Goal: Task Accomplishment & Management: Manage account settings

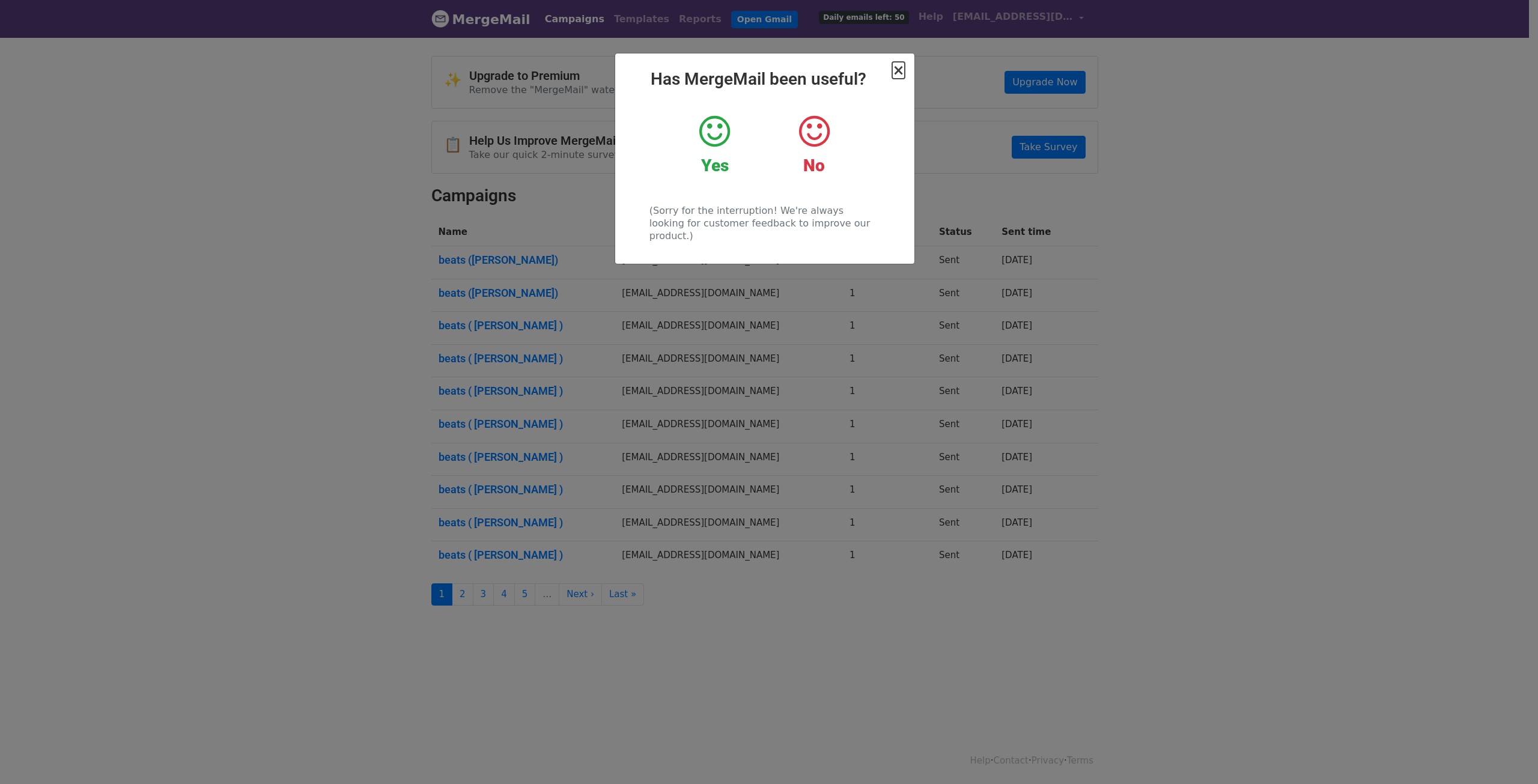
click at [901, 73] on span "×" at bounding box center [898, 69] width 12 height 17
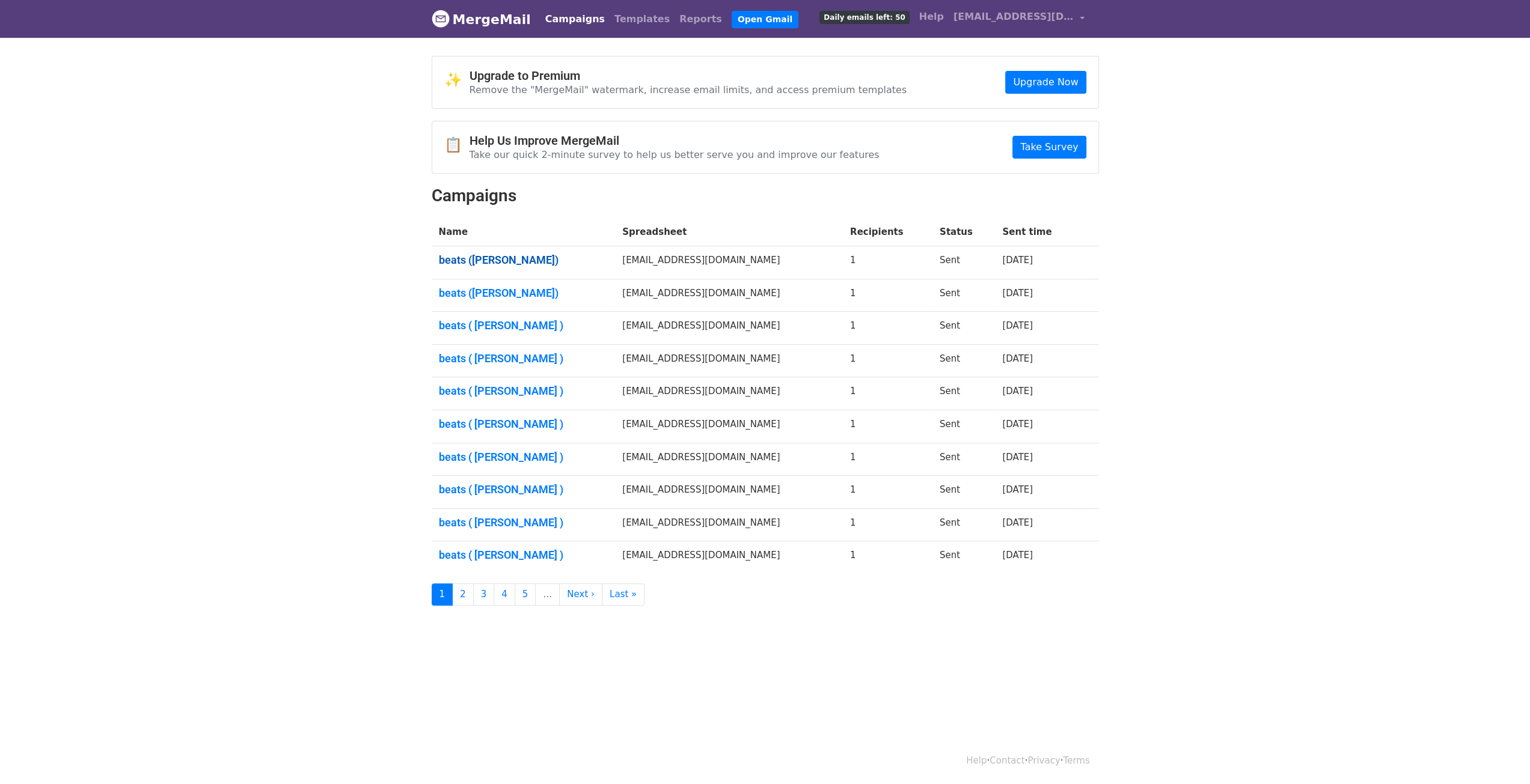
click at [461, 253] on link "beats (sorrovw)" at bounding box center [524, 260] width 170 height 13
click at [449, 293] on link "beats (sorrovw)" at bounding box center [524, 293] width 170 height 13
click at [470, 323] on link "beats ( sorrovw )" at bounding box center [524, 325] width 170 height 13
click at [483, 358] on link "beats ( sorrovw )" at bounding box center [524, 358] width 170 height 13
click at [482, 391] on link "beats ( sorrovw )" at bounding box center [524, 391] width 170 height 13
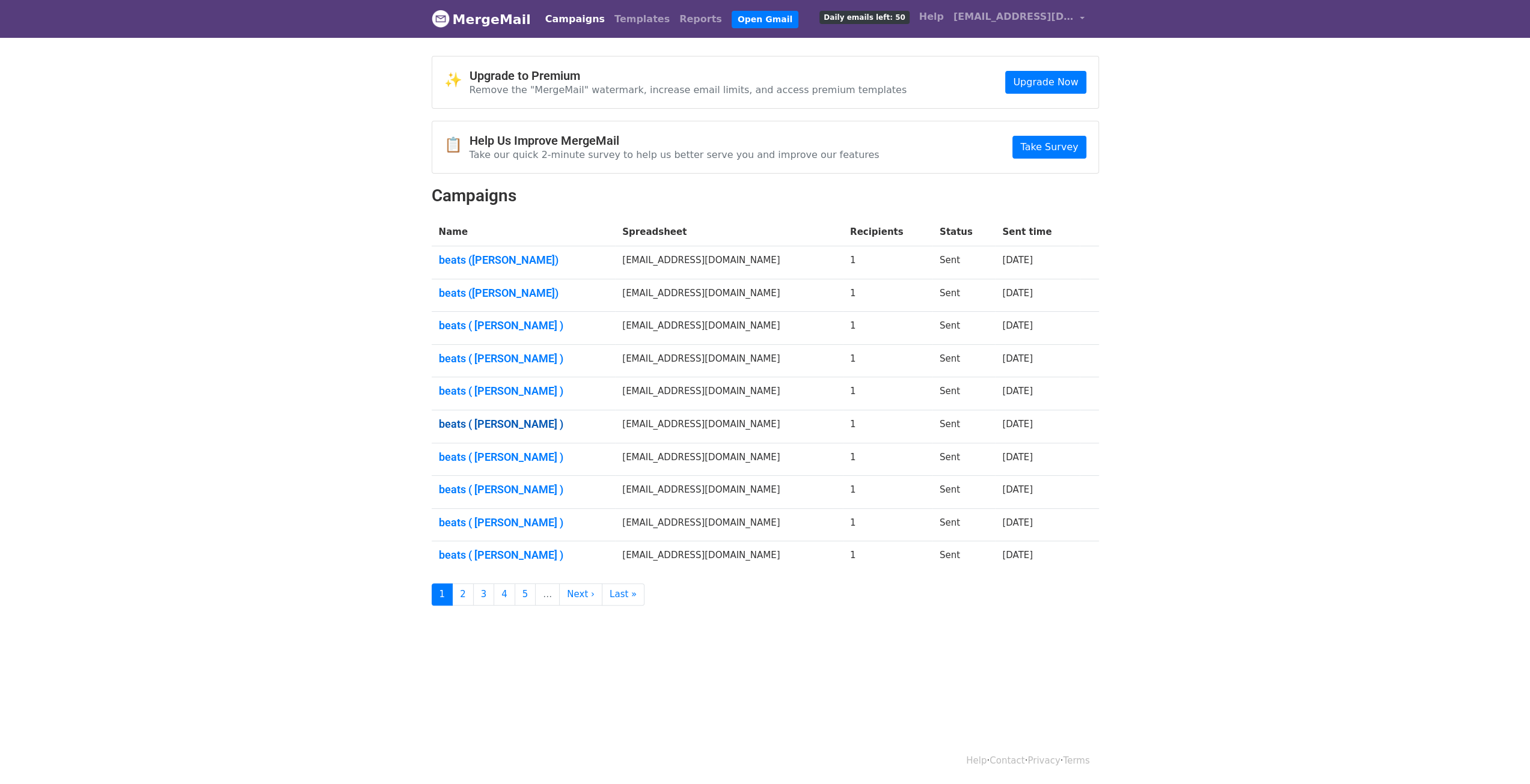
click at [463, 422] on link "beats ( sorrovw )" at bounding box center [524, 424] width 170 height 13
click at [517, 552] on link "beats ( sorrovw )" at bounding box center [524, 555] width 170 height 13
